Goal: Task Accomplishment & Management: Use online tool/utility

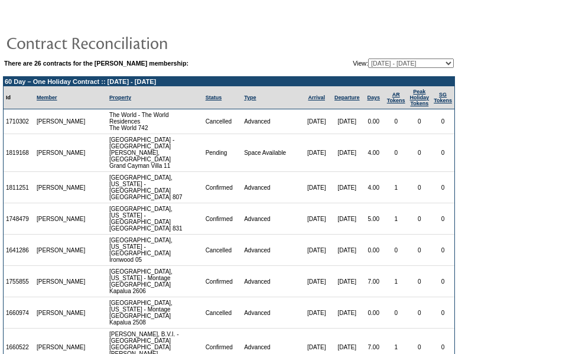
click at [436, 65] on select "[DATE] - [DATE] [DATE] - [DATE] [DATE] - [DATE] [DATE] - [DATE] [DATE] - [DATE]…" at bounding box center [411, 63] width 86 height 9
select select "121282"
click at [368, 59] on select "[DATE] - [DATE] [DATE] - [DATE] [DATE] - [DATE] [DATE] - [DATE] [DATE] - [DATE]…" at bounding box center [411, 63] width 86 height 9
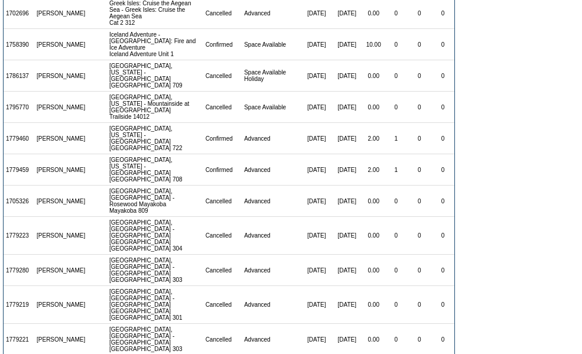
scroll to position [496, 0]
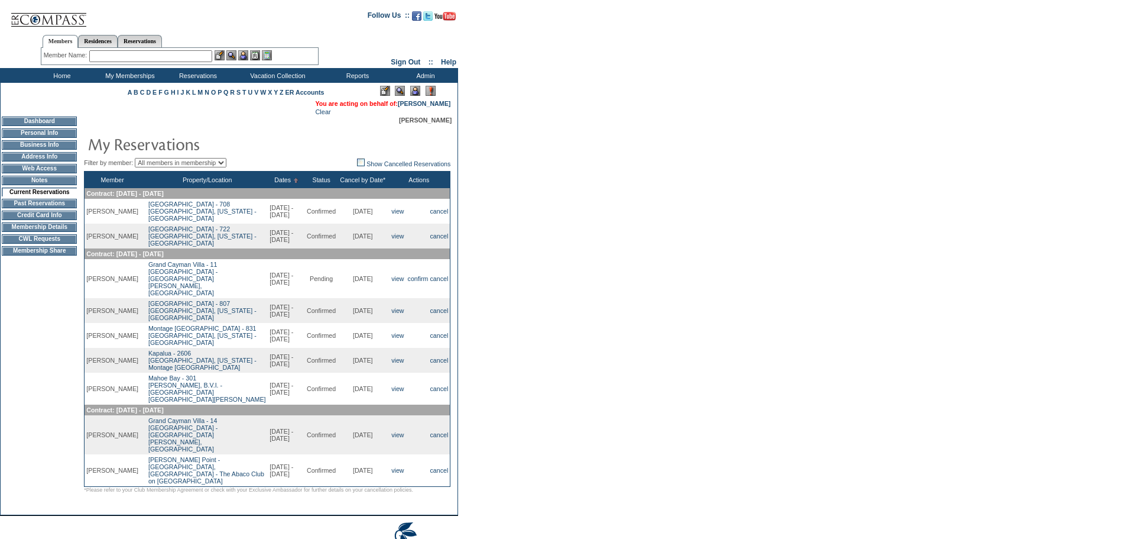
click at [17, 351] on td "Dashboard Personal Info Business Info Address Info Web Access Notes Current Res…" at bounding box center [40, 311] width 78 height 391
click at [56, 244] on td "CWL Requests" at bounding box center [39, 238] width 75 height 9
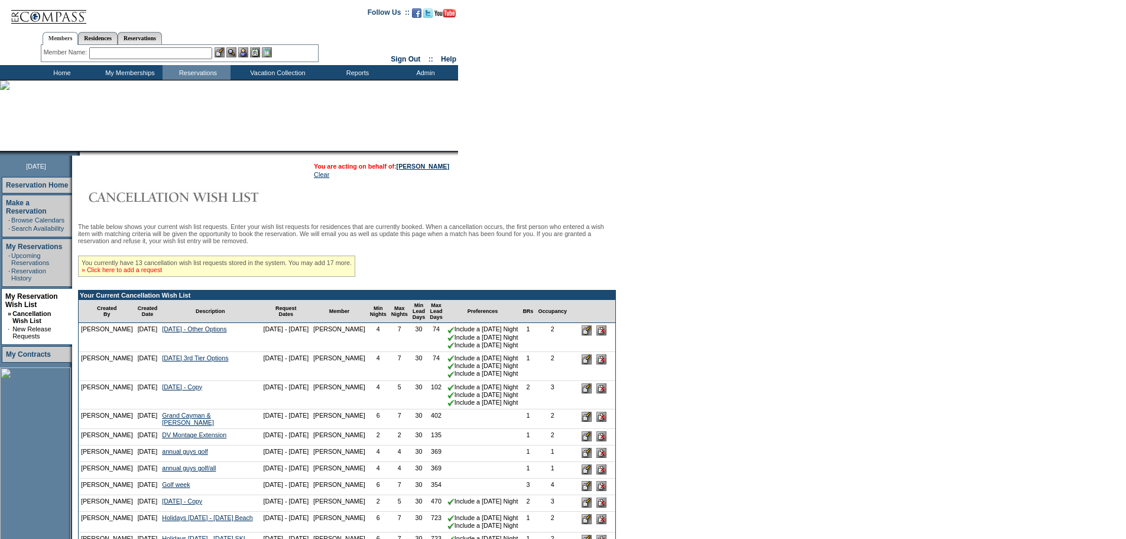
click at [162, 273] on link "» Click here to add a request" at bounding box center [122, 269] width 80 height 7
